Goal: Information Seeking & Learning: Learn about a topic

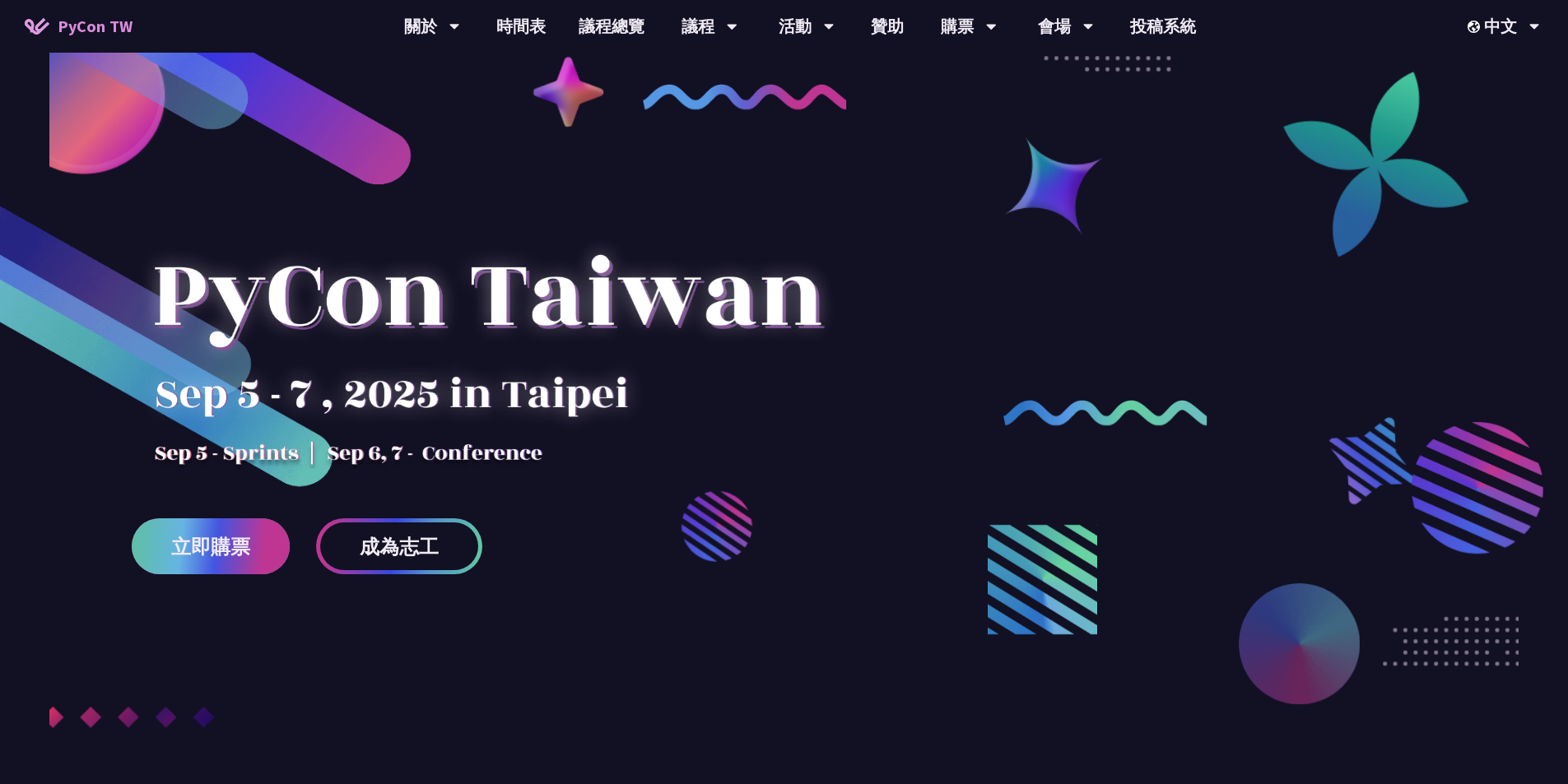
click at [210, 546] on span "立即購票" at bounding box center [211, 547] width 79 height 21
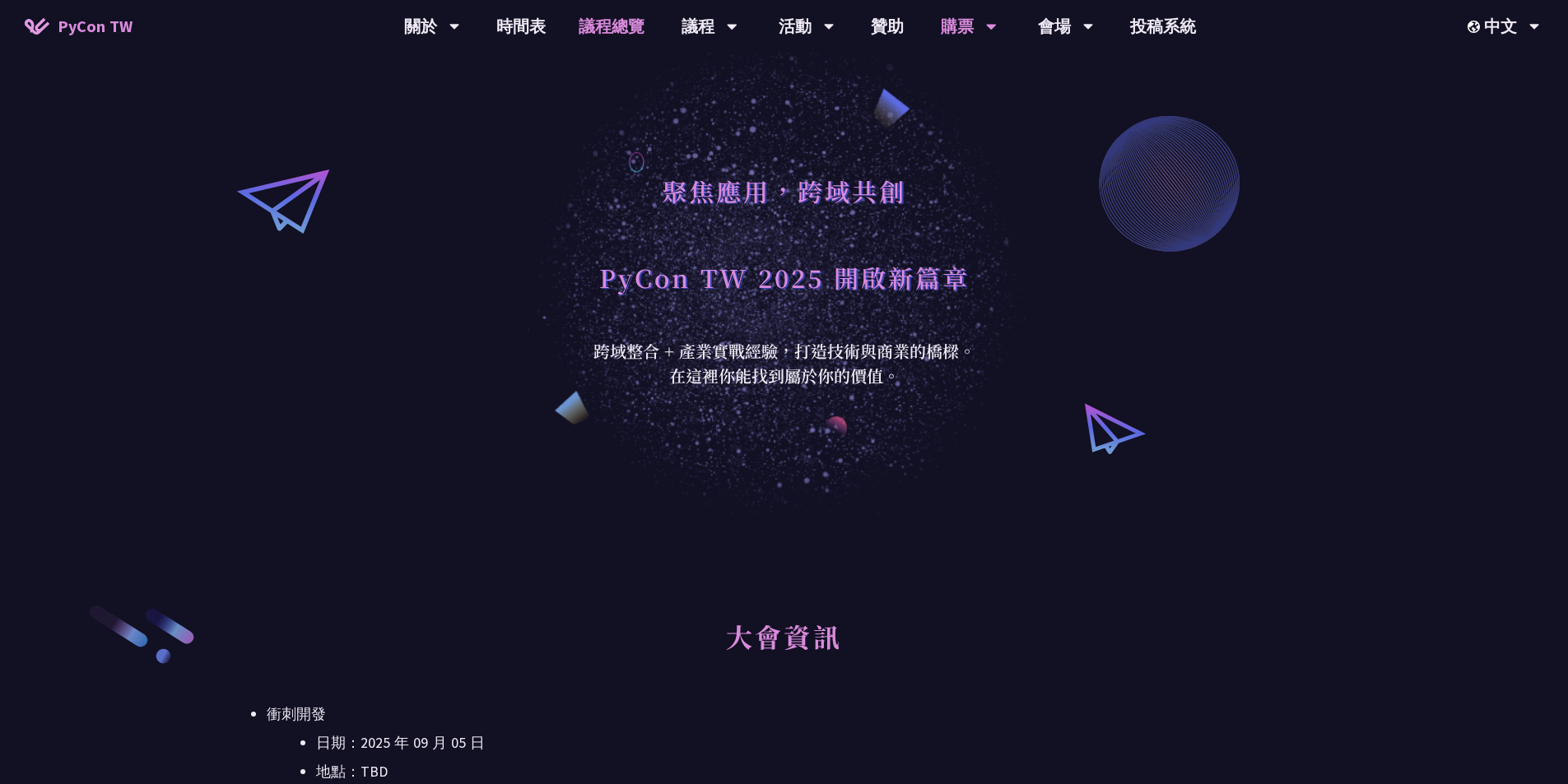
click at [611, 21] on link "議程總覽" at bounding box center [611, 26] width 99 height 53
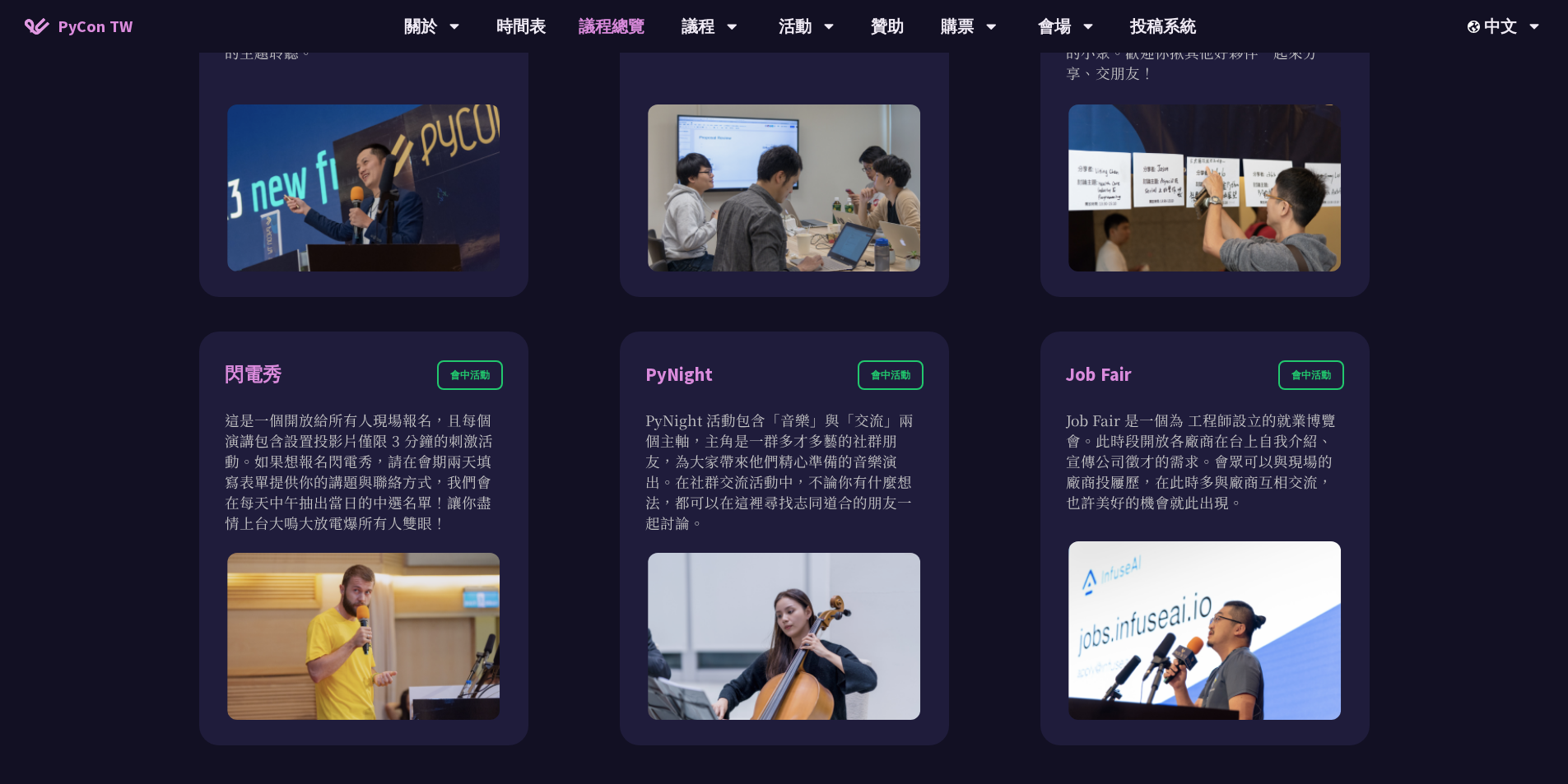
scroll to position [1396, 0]
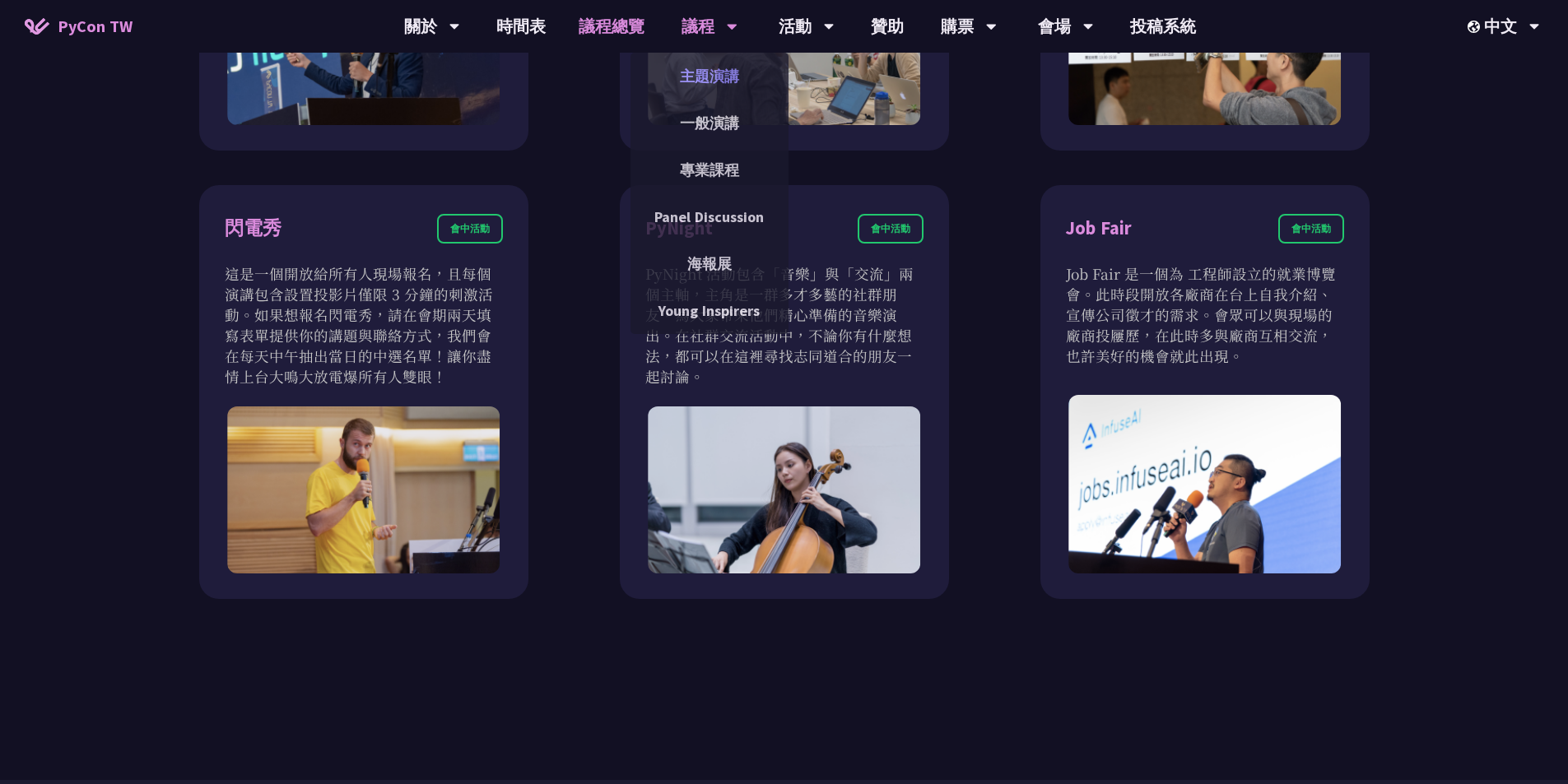
click at [701, 74] on link "主題演講" at bounding box center [709, 76] width 158 height 39
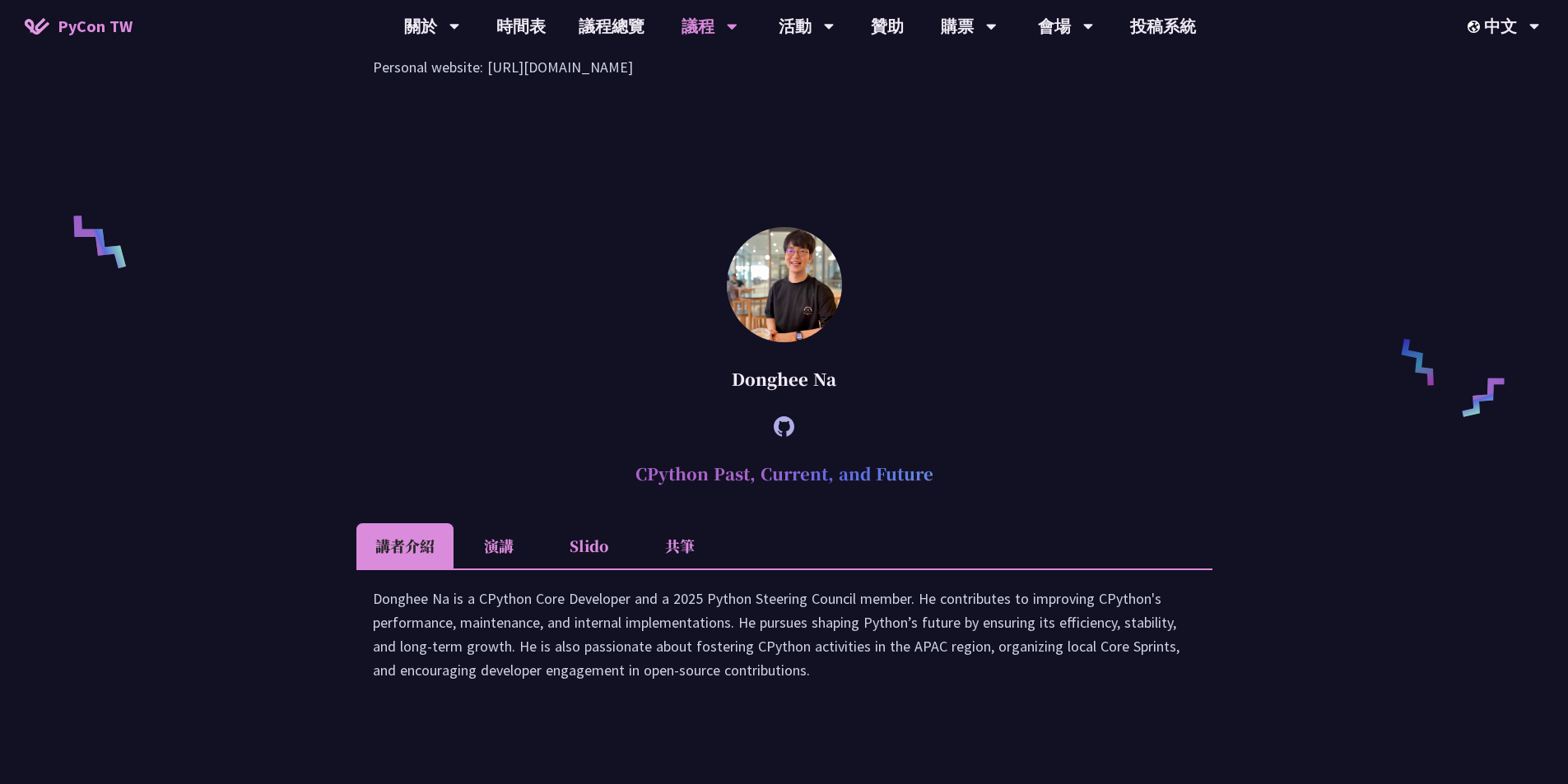
scroll to position [968, 0]
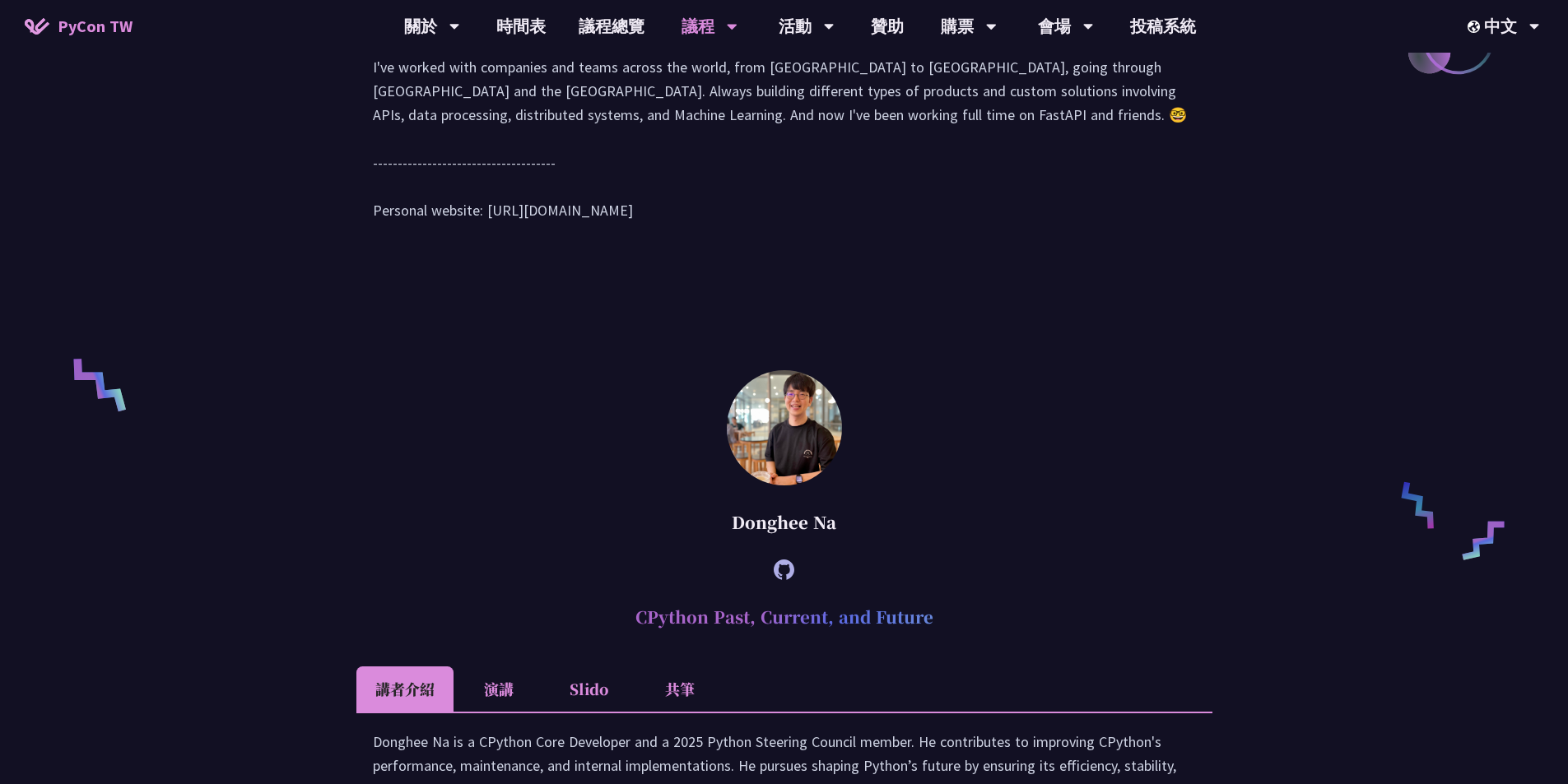
click at [503, 705] on li "演講" at bounding box center [499, 689] width 91 height 45
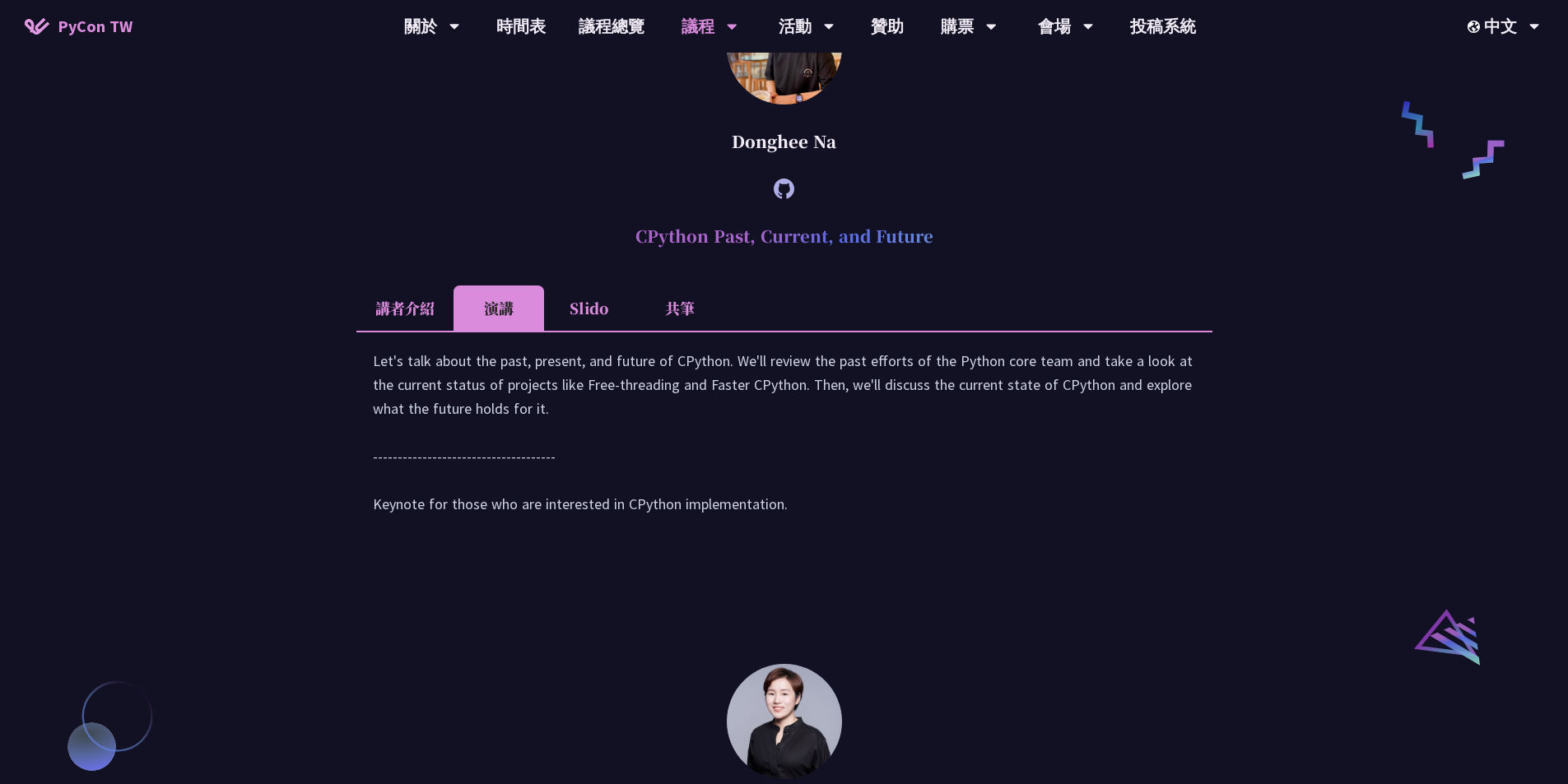
scroll to position [1423, 0]
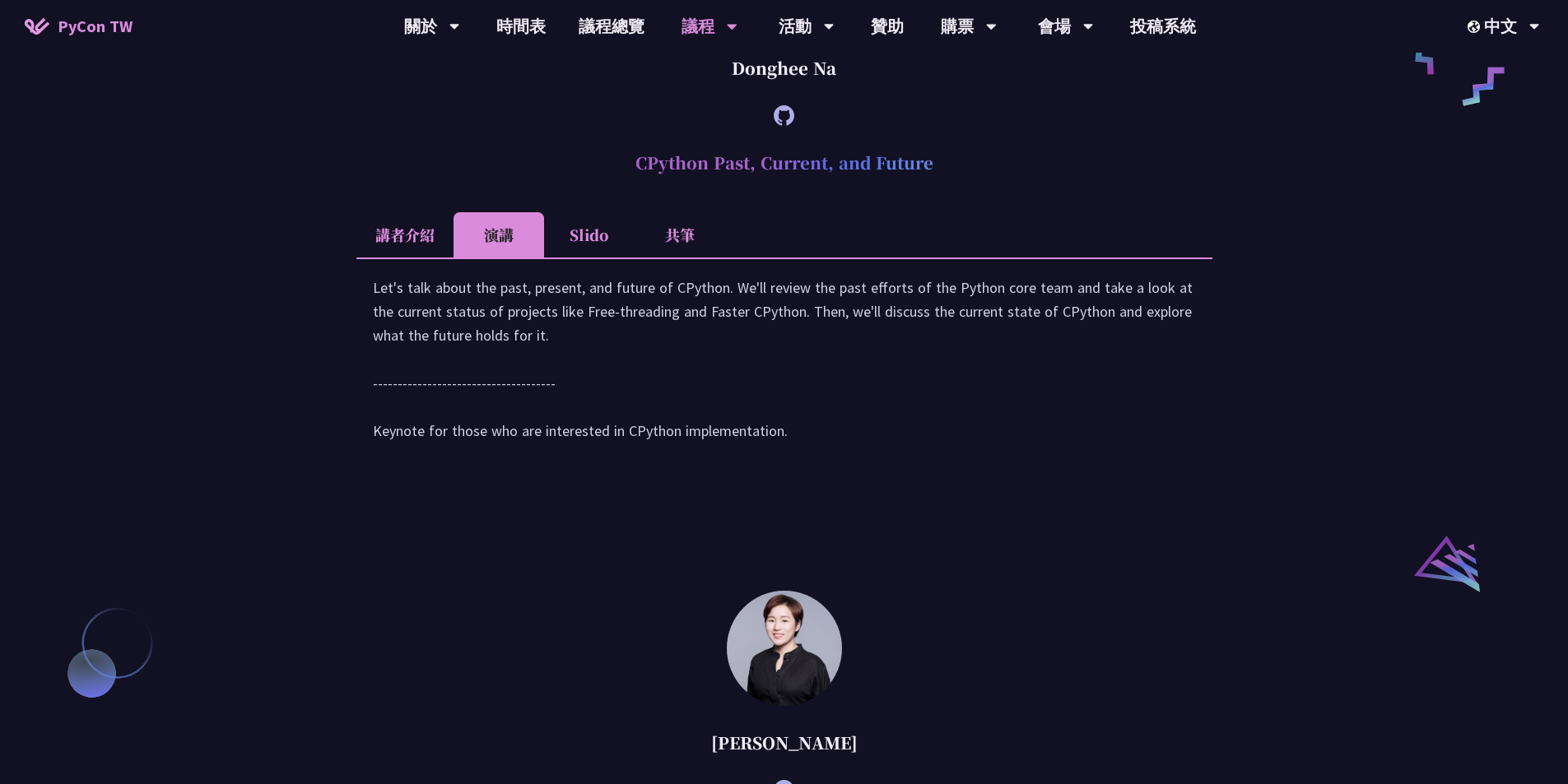
click at [592, 242] on li "Slido" at bounding box center [590, 235] width 91 height 45
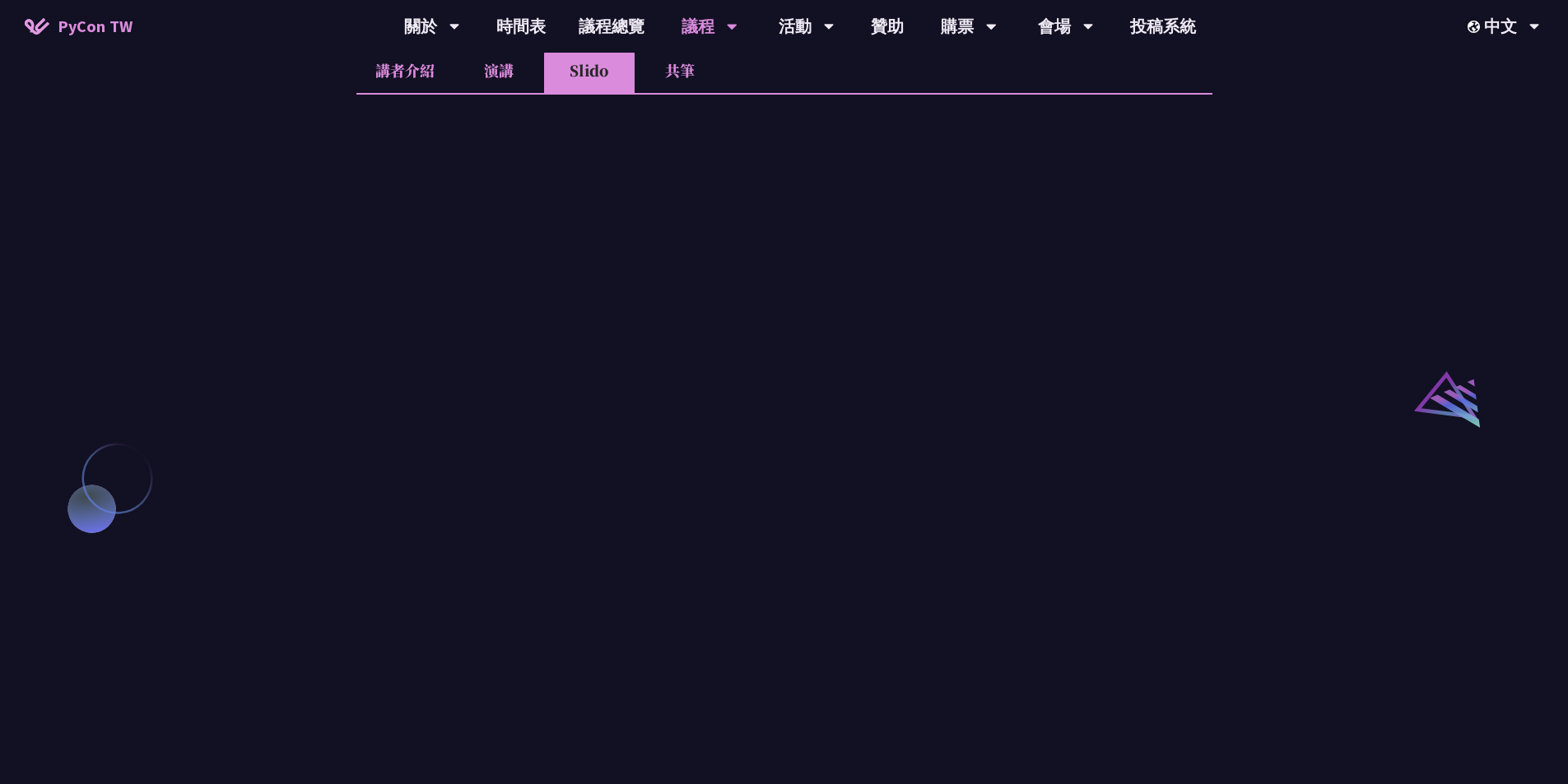
scroll to position [1504, 0]
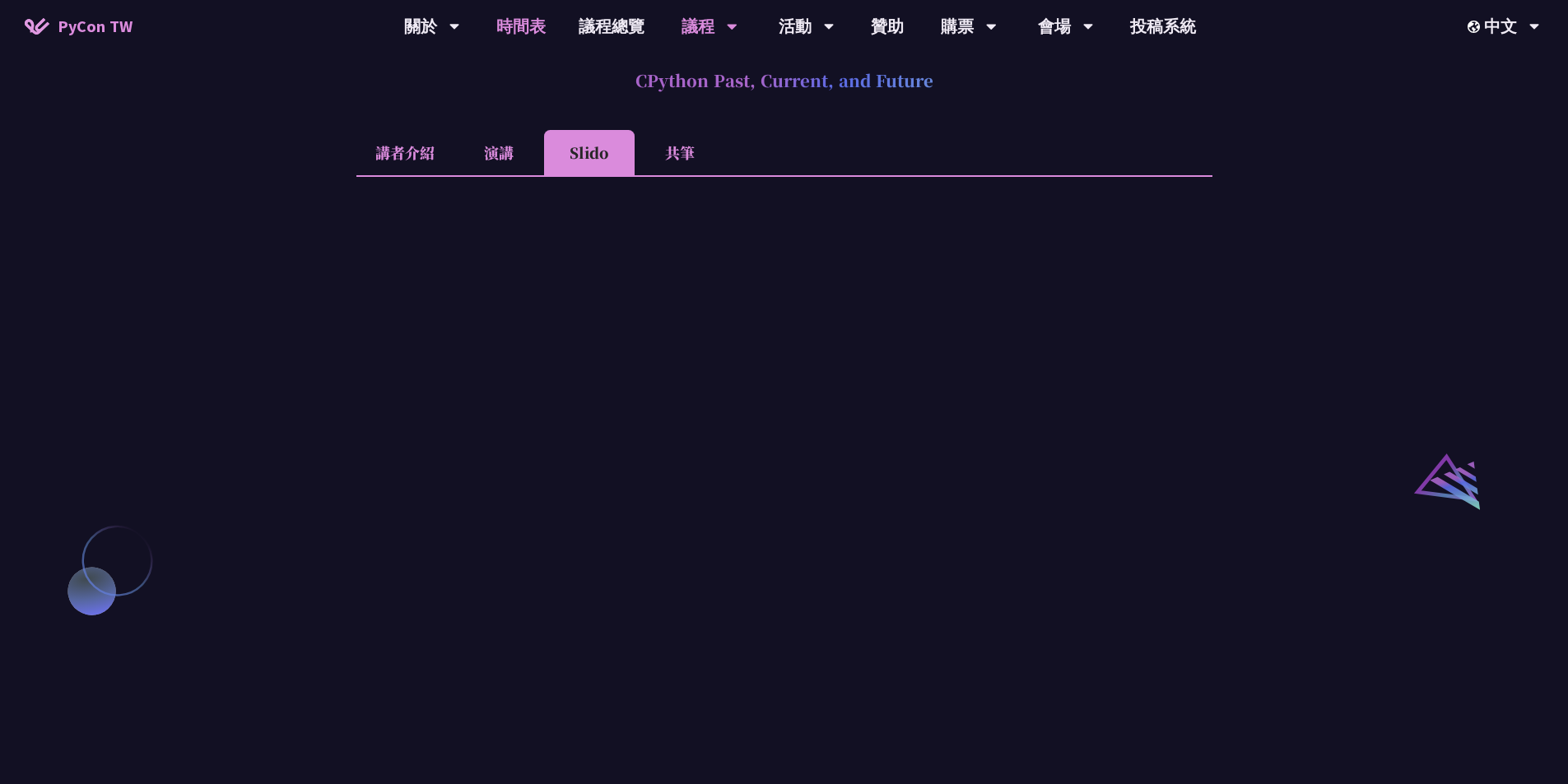
click at [534, 25] on link "時間表" at bounding box center [521, 26] width 83 height 53
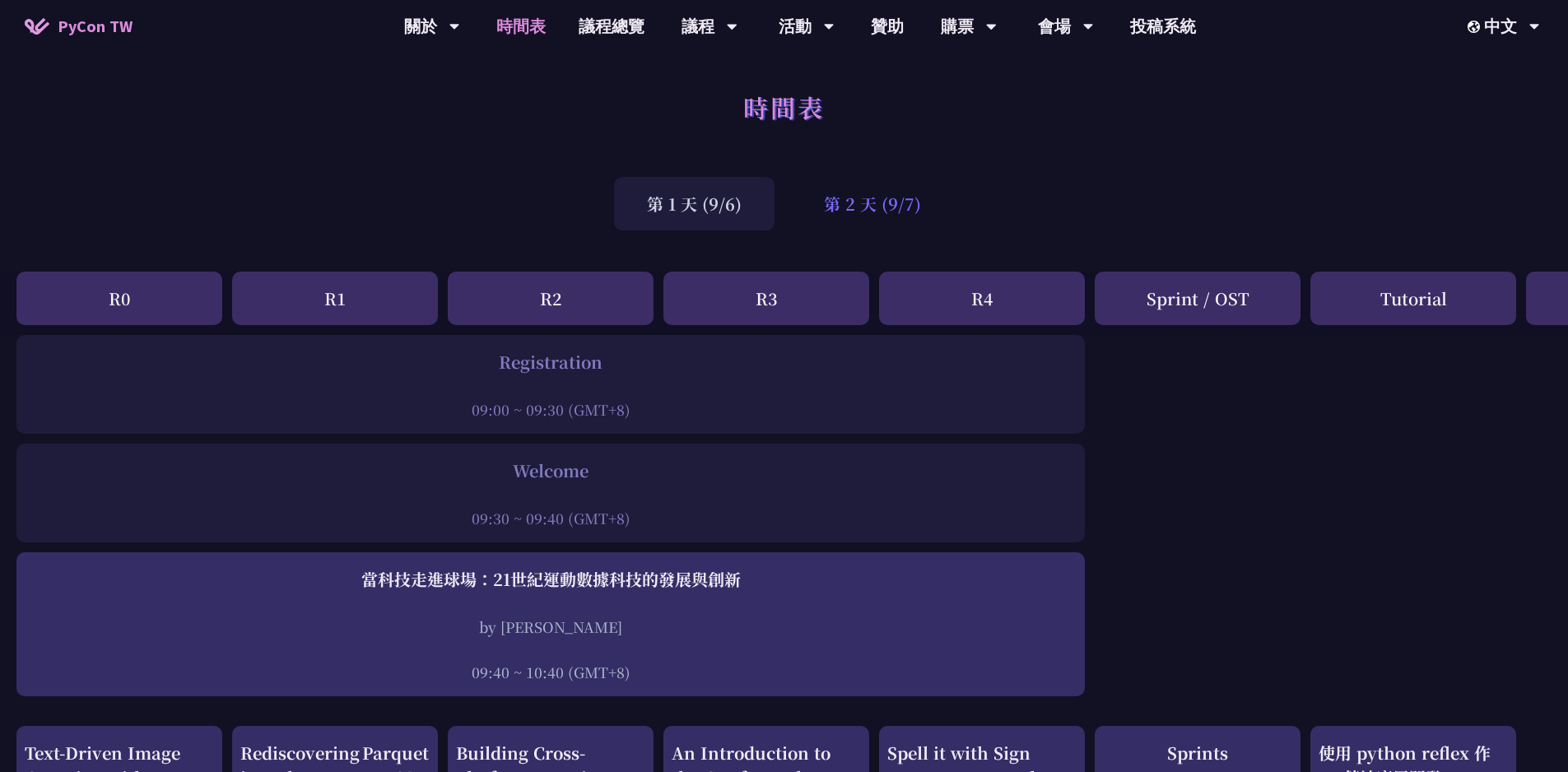
click at [879, 204] on div "第 2 天 (9/7)" at bounding box center [872, 203] width 163 height 54
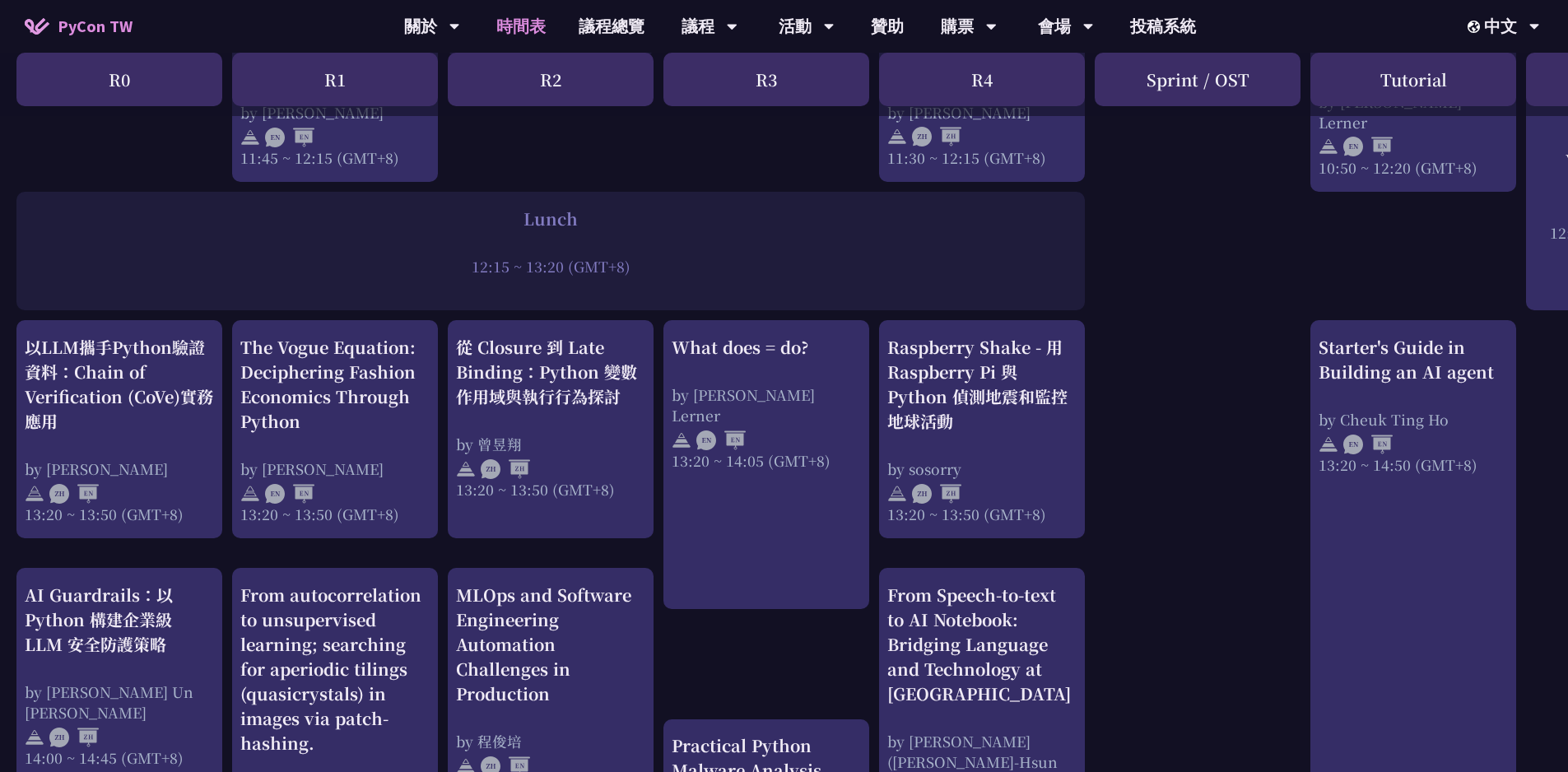
scroll to position [1188, 0]
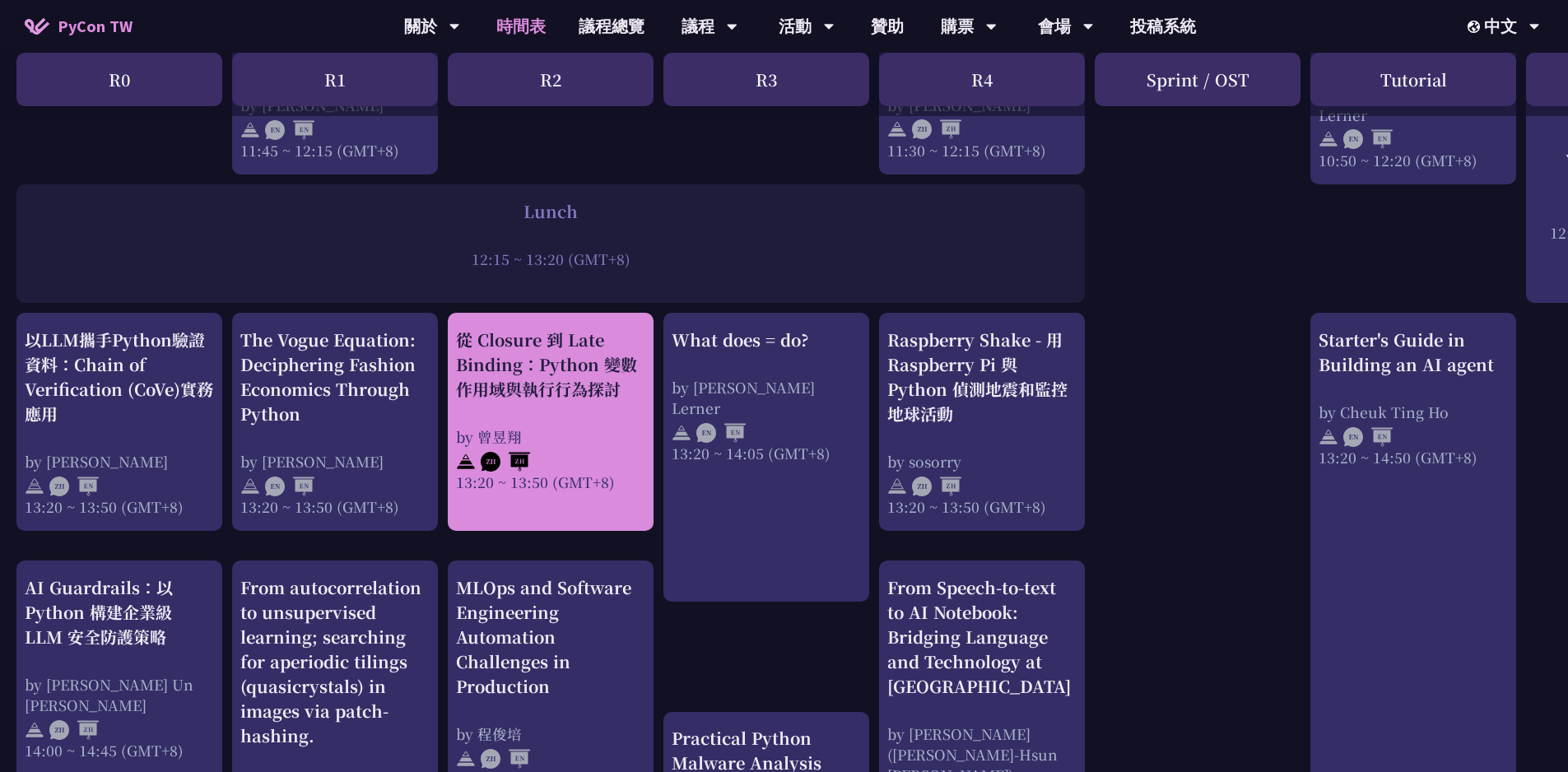
click at [568, 383] on div "從 Closure 到 Late Binding：Python 變數作用域與執行行為探討" at bounding box center [550, 365] width 189 height 74
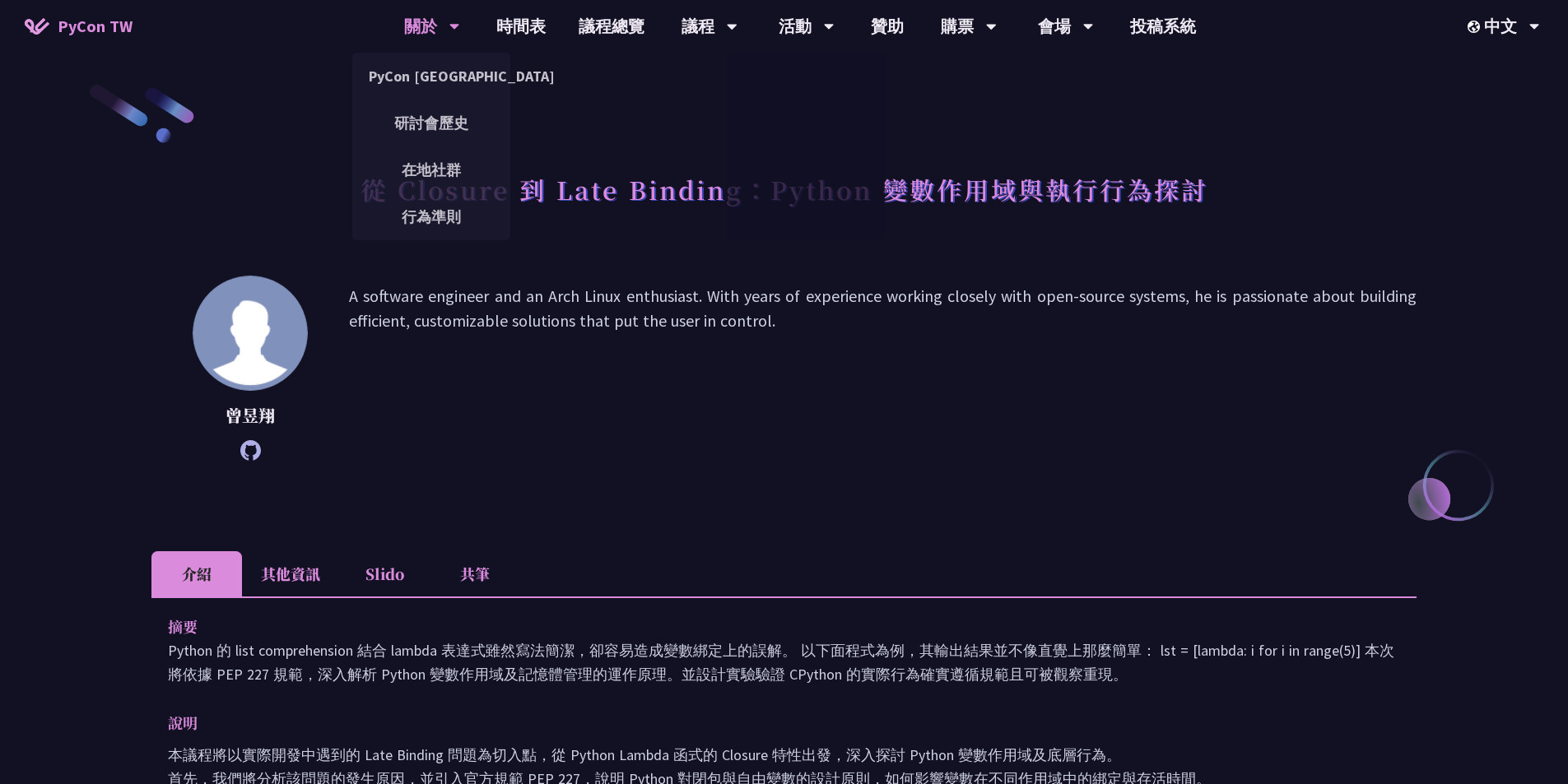
click at [427, 24] on div "關於" at bounding box center [432, 26] width 56 height 53
click at [429, 69] on link "PyCon [GEOGRAPHIC_DATA]" at bounding box center [430, 76] width 158 height 39
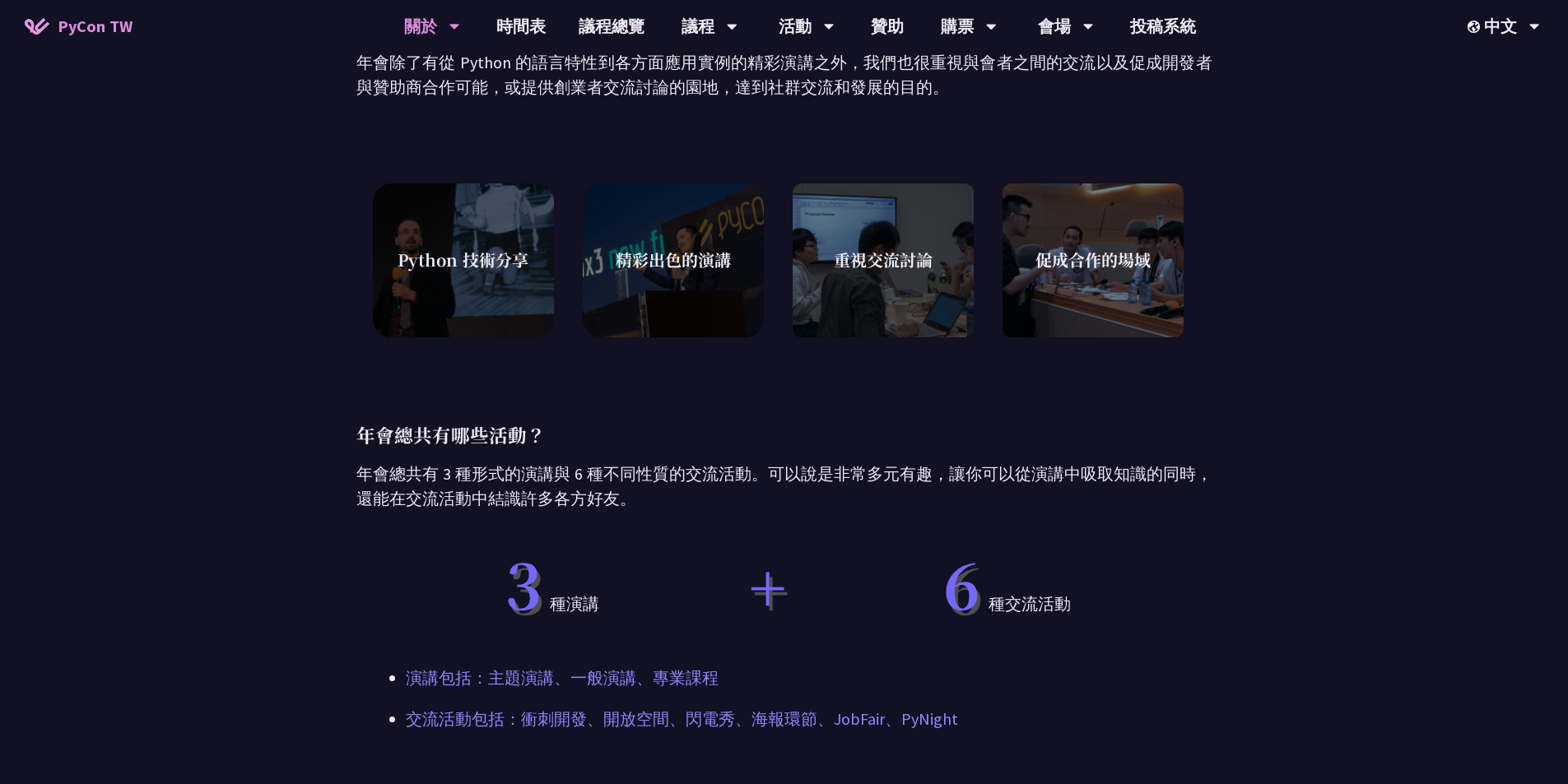
scroll to position [741, 0]
